Goal: Information Seeking & Learning: Check status

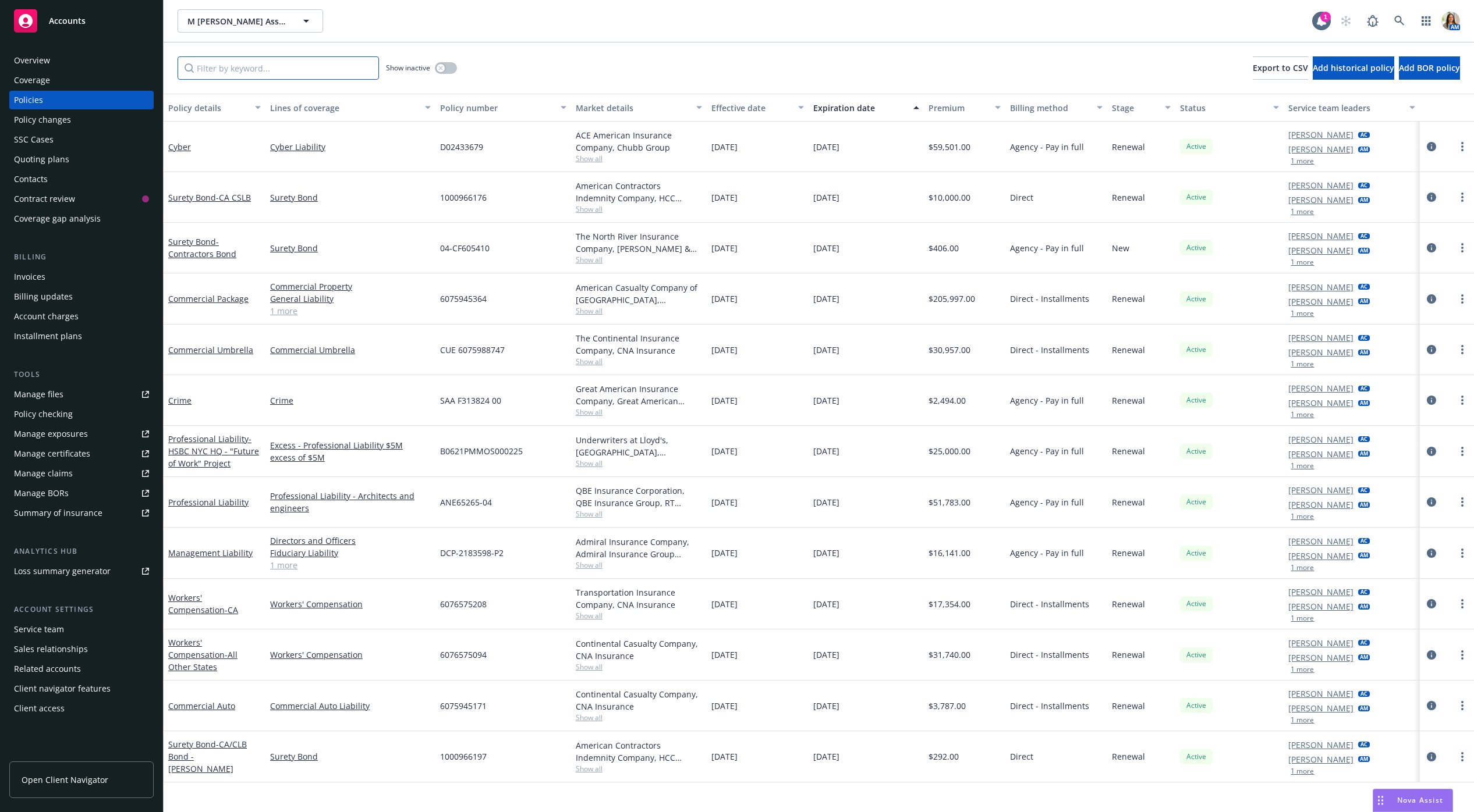
click at [273, 65] on input "Filter by keyword..." at bounding box center [278, 67] width 201 height 23
click at [441, 66] on icon "button" at bounding box center [441, 67] width 4 height 4
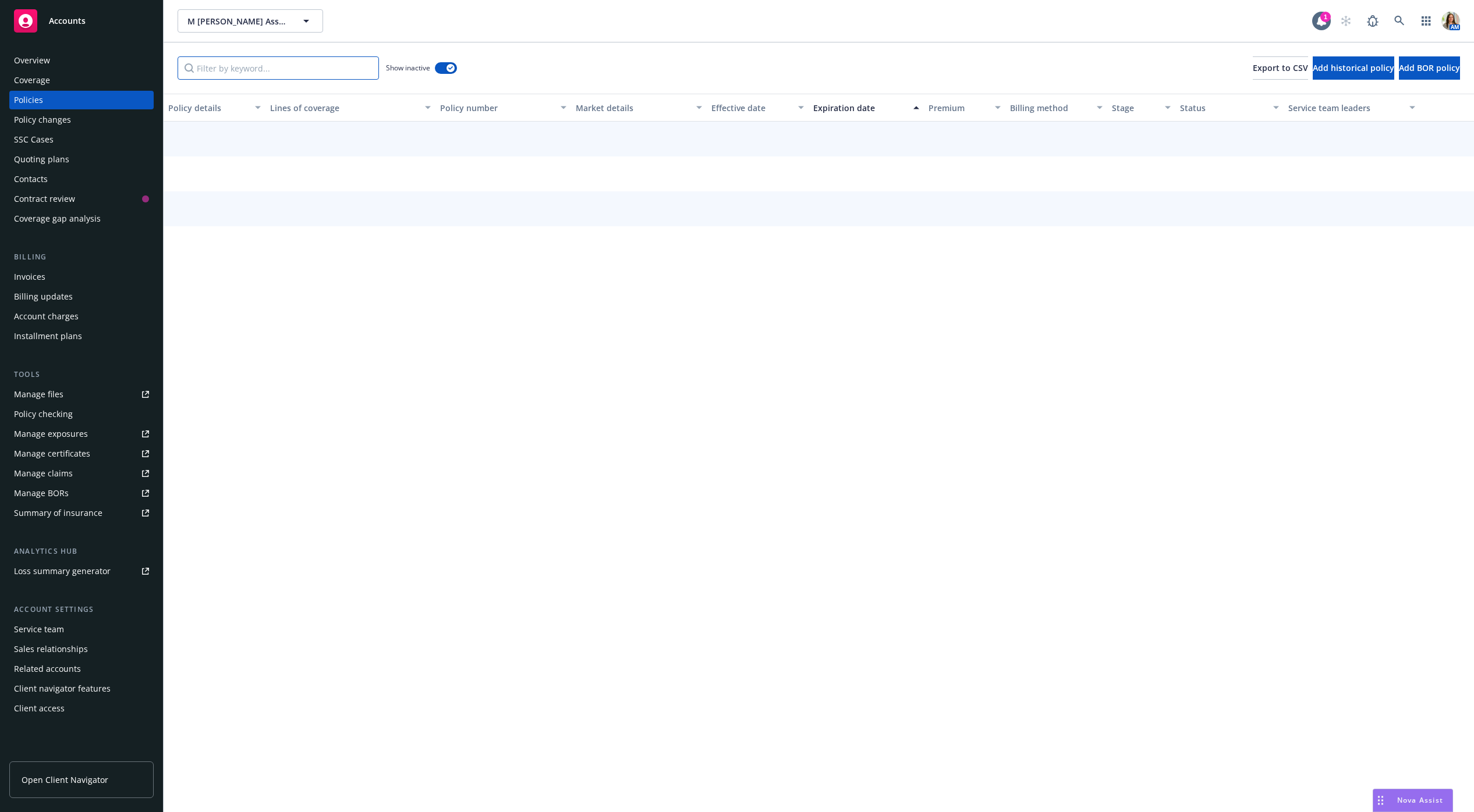
click at [356, 66] on input "Filter by keyword..." at bounding box center [278, 67] width 201 height 23
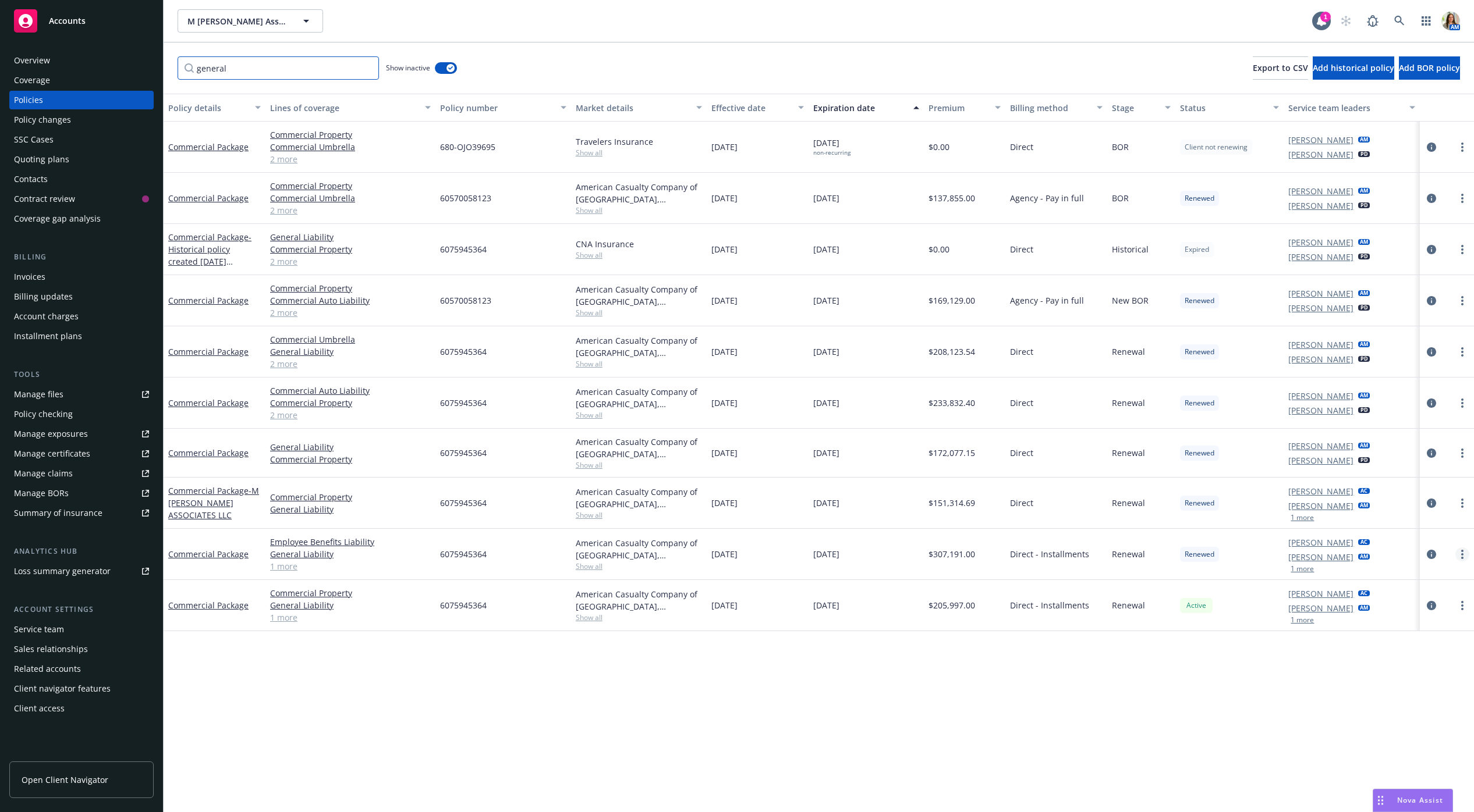
type input "general"
click at [1457, 553] on link "more" at bounding box center [1462, 554] width 14 height 14
click at [1393, 720] on link "Copy logging email" at bounding box center [1400, 718] width 137 height 23
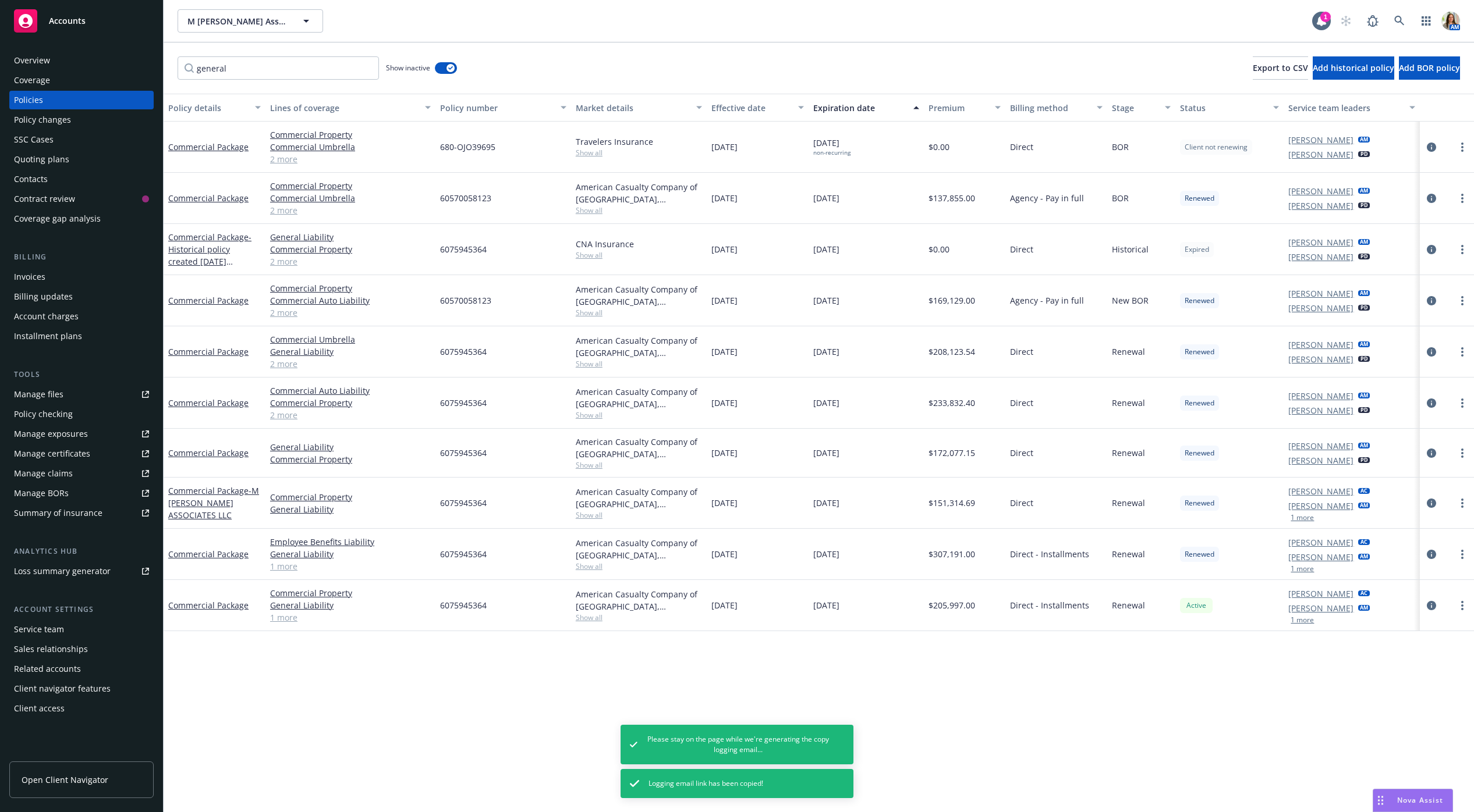
click at [61, 124] on div "Policy changes" at bounding box center [42, 120] width 57 height 19
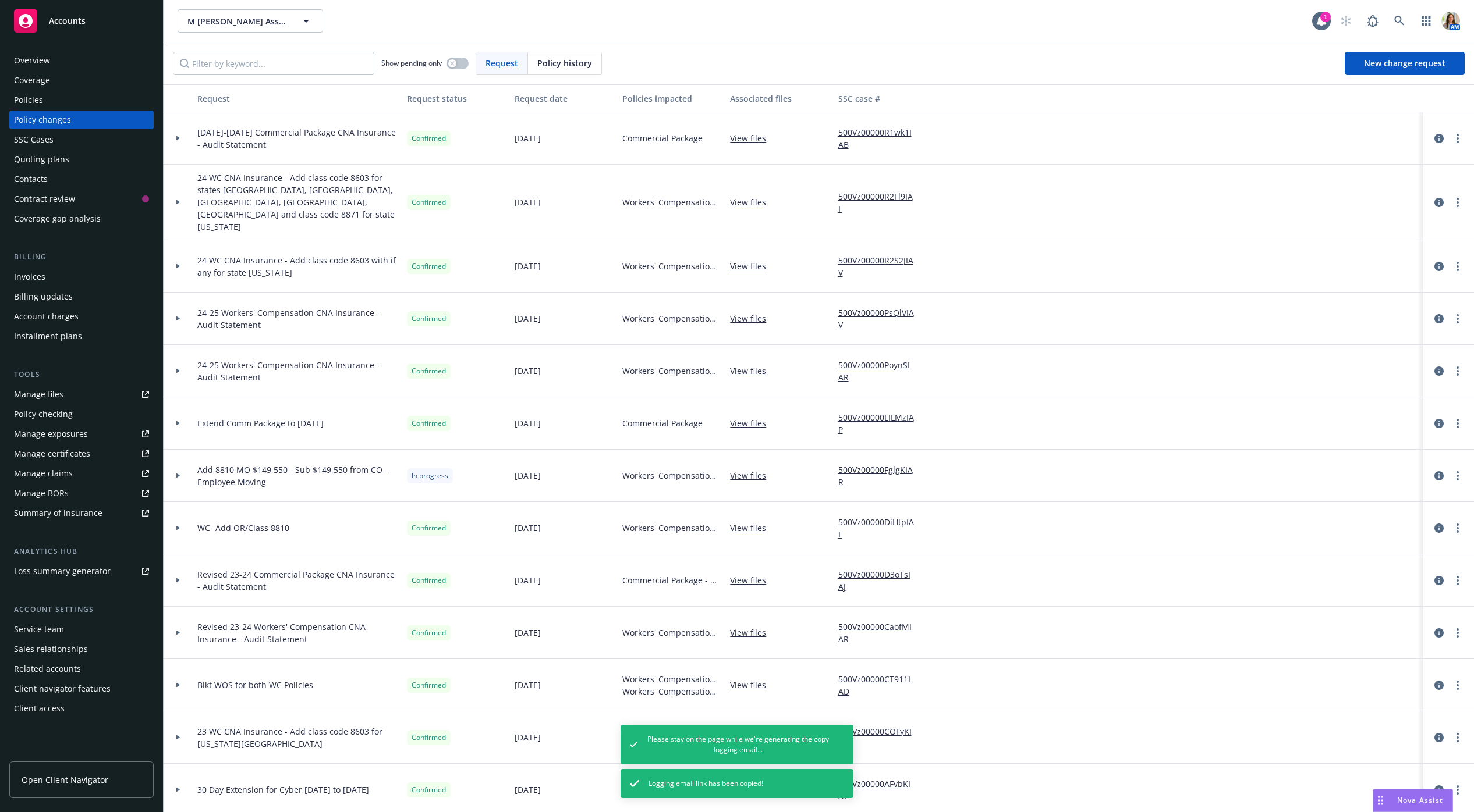
click at [180, 142] on div at bounding box center [178, 138] width 29 height 52
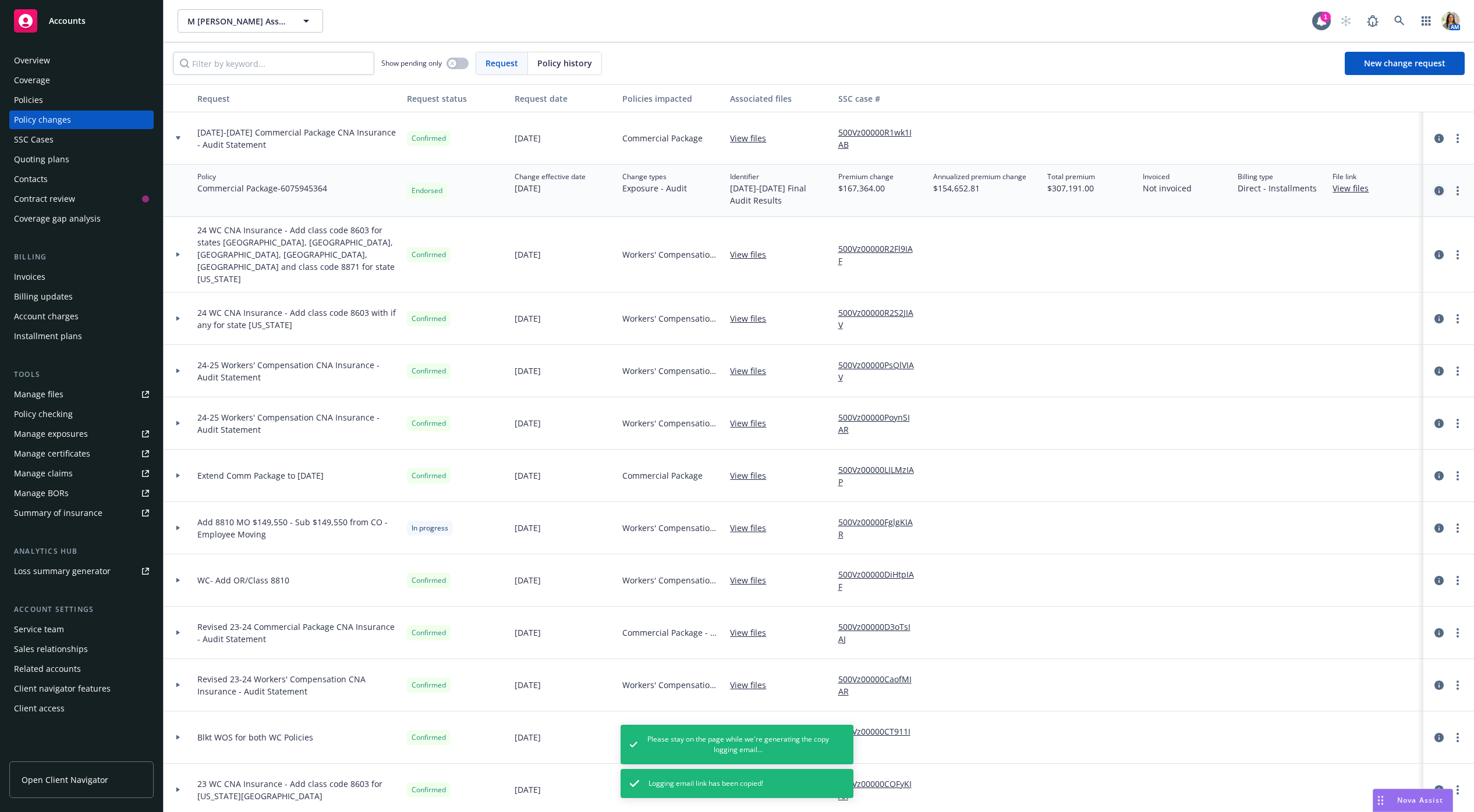
click at [1438, 192] on icon "circleInformation" at bounding box center [1439, 191] width 9 height 9
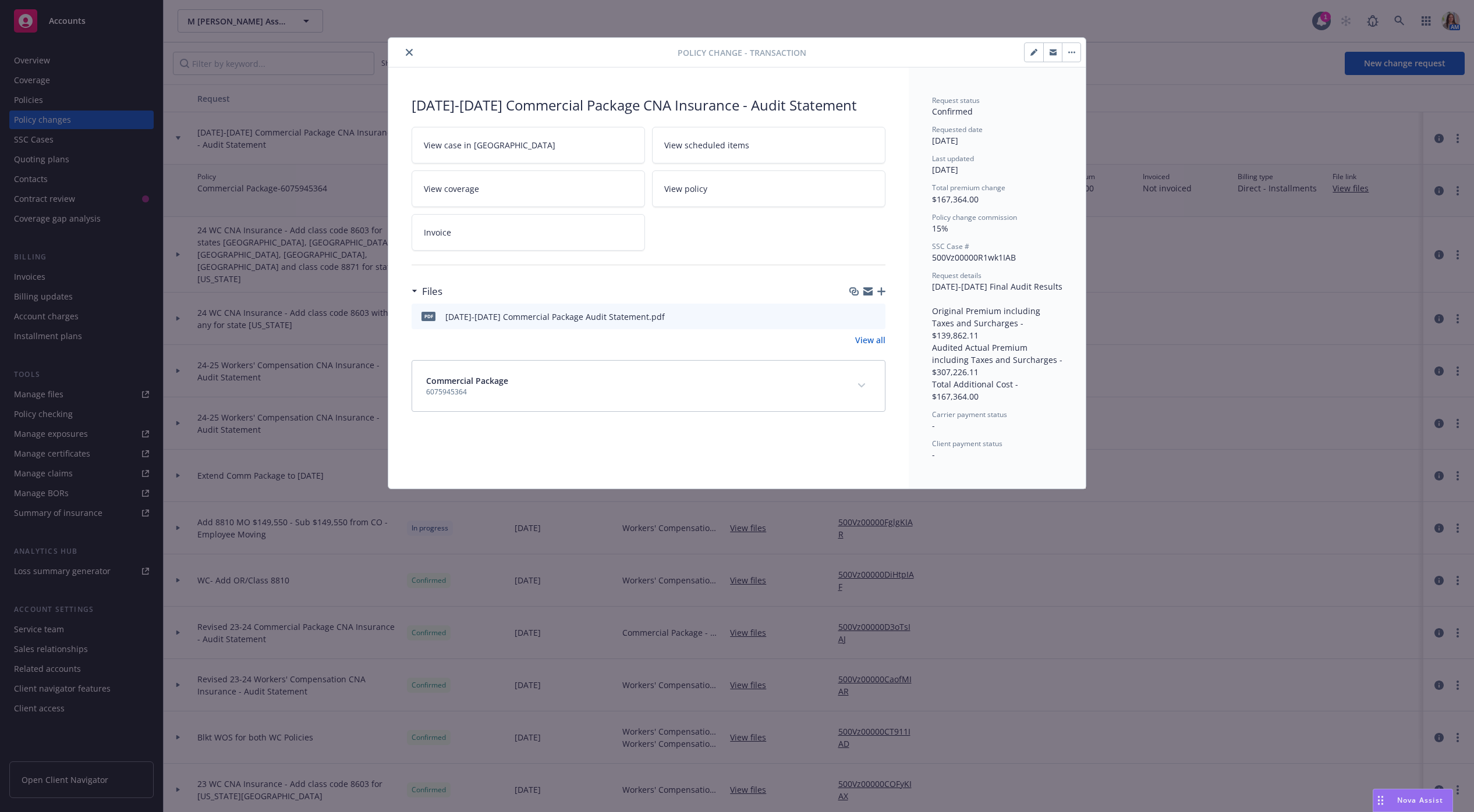
click at [410, 55] on icon "close" at bounding box center [409, 52] width 7 height 7
